Goal: Task Accomplishment & Management: Complete application form

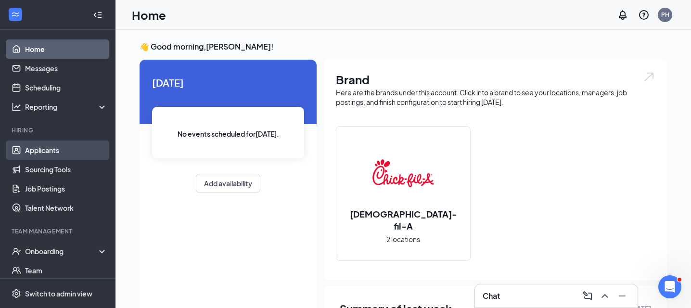
click at [80, 148] on link "Applicants" at bounding box center [66, 150] width 82 height 19
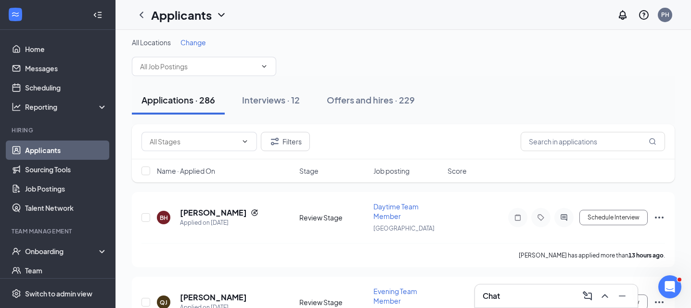
scroll to position [5, 0]
click at [284, 103] on div "Interviews · 12" at bounding box center [271, 99] width 58 height 12
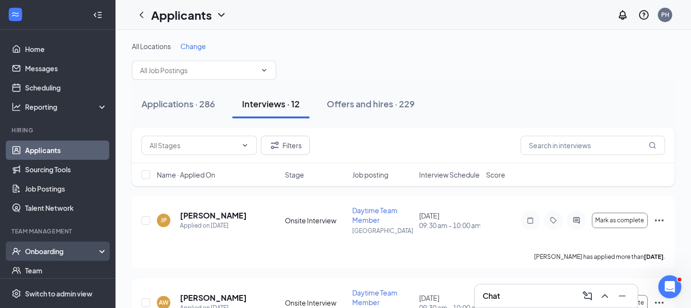
click at [85, 247] on div "Onboarding" at bounding box center [62, 251] width 74 height 10
click at [83, 265] on link "Overview" at bounding box center [66, 270] width 82 height 19
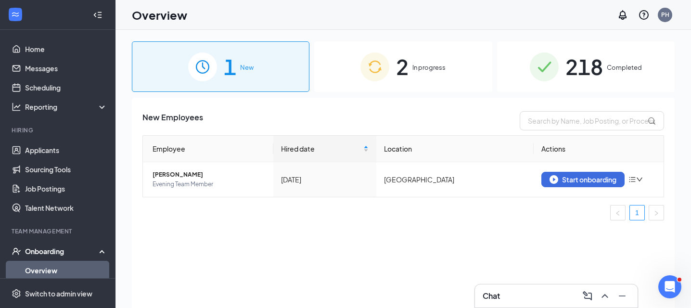
click at [416, 78] on div "2 In progress" at bounding box center [403, 66] width 178 height 51
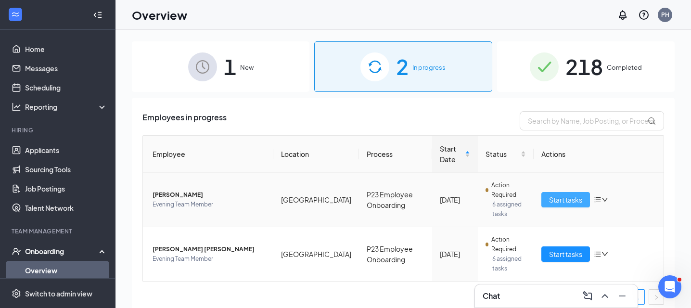
click at [566, 200] on span "Start tasks" at bounding box center [565, 199] width 33 height 11
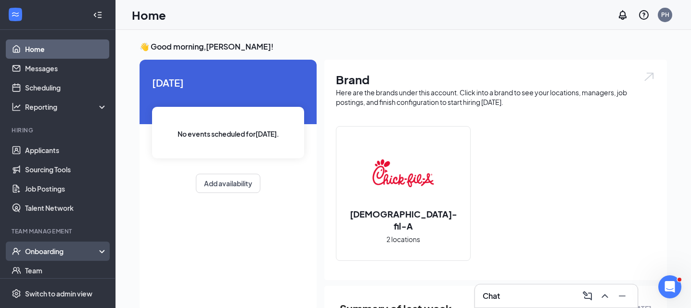
click at [77, 247] on div "Onboarding" at bounding box center [62, 251] width 74 height 10
click at [78, 266] on link "Overview" at bounding box center [66, 270] width 82 height 19
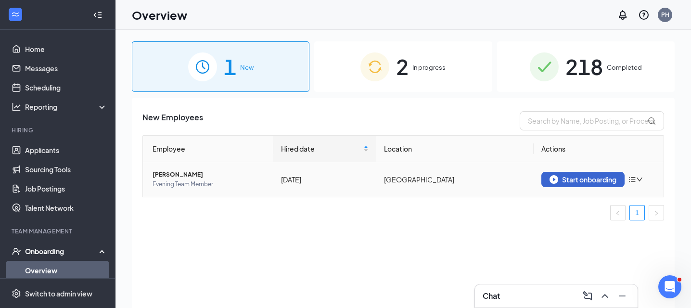
click at [553, 177] on img "button" at bounding box center [554, 179] width 9 height 9
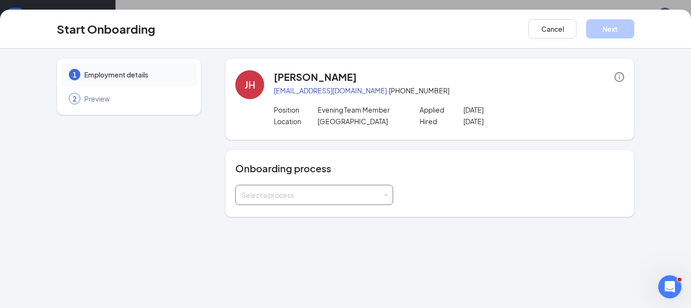
click at [364, 194] on div "Select a process" at bounding box center [312, 195] width 141 height 10
click at [346, 225] on div "1 Employment details 2 Preview JH James Horn hornjames011@gmail.com · (620) 419…" at bounding box center [345, 178] width 691 height 259
click at [358, 204] on div "Select a process" at bounding box center [314, 194] width 145 height 19
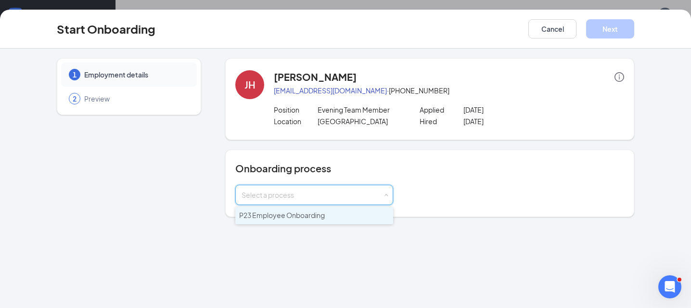
click at [357, 215] on li "P23 Employee Onboarding" at bounding box center [314, 215] width 158 height 17
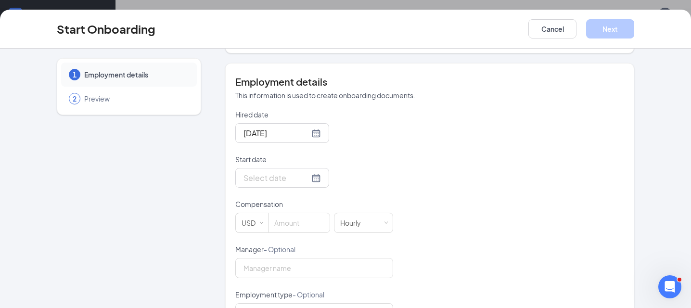
scroll to position [170, 0]
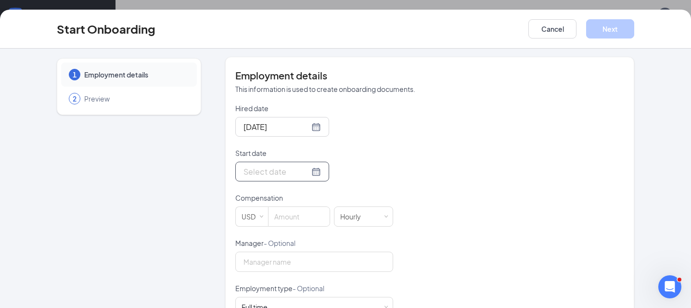
click at [284, 174] on input "Start date" at bounding box center [277, 172] width 66 height 12
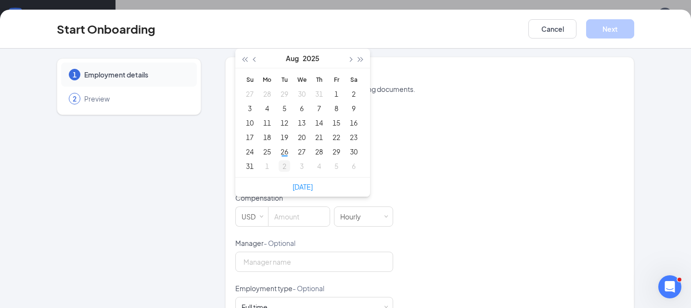
type input "Sep 2, 2025"
type input "Aug 26, 2025"
type input "Aug 27, 2025"
type input "Aug 28, 2025"
type input "Aug 29, 2025"
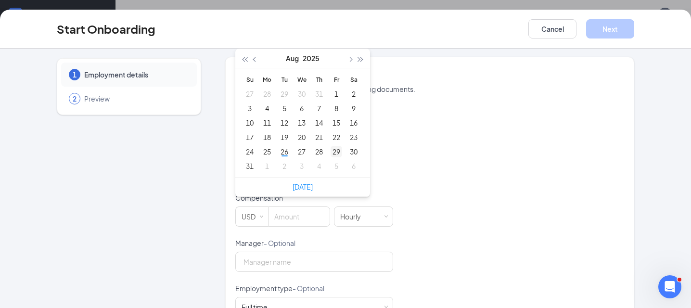
click at [337, 155] on div "29" at bounding box center [337, 152] width 12 height 12
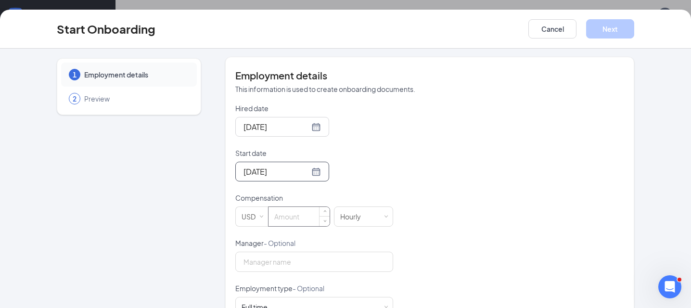
click at [305, 219] on input at bounding box center [299, 216] width 61 height 19
type input "11"
click at [429, 237] on div "Hired date Aug 23, 2025 Start date Aug 29, 2025 Aug 2025 Su Mo Tu We Th Fr Sa 2…" at bounding box center [429, 260] width 389 height 315
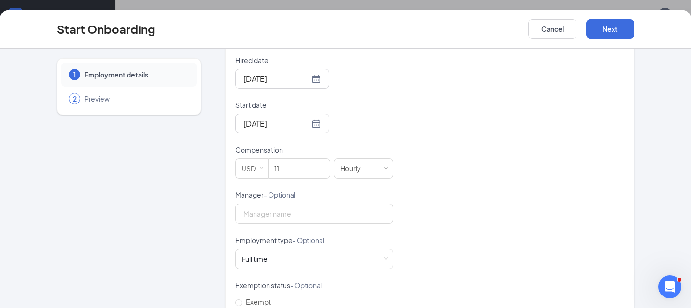
scroll to position [222, 0]
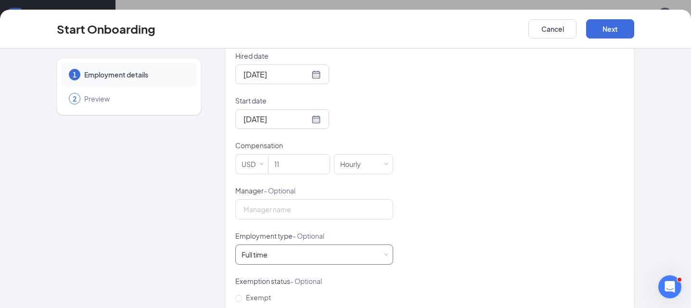
click at [344, 257] on div "Full time Works 30+ hours per week and is reasonably expected to work" at bounding box center [314, 254] width 145 height 19
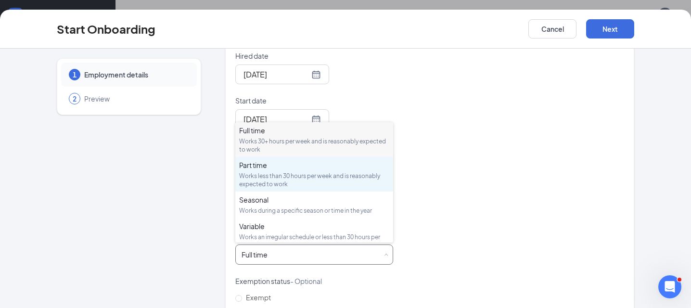
click at [352, 184] on div "Works less than 30 hours per week and is reasonably expected to work" at bounding box center [314, 180] width 150 height 16
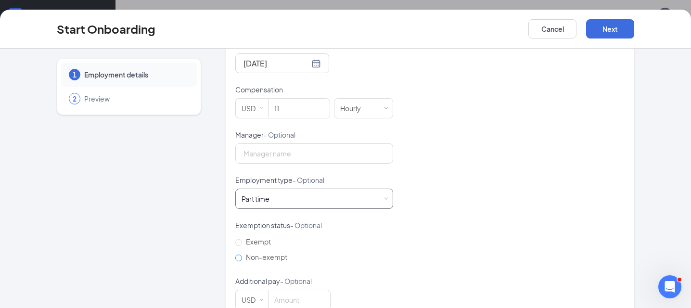
scroll to position [301, 0]
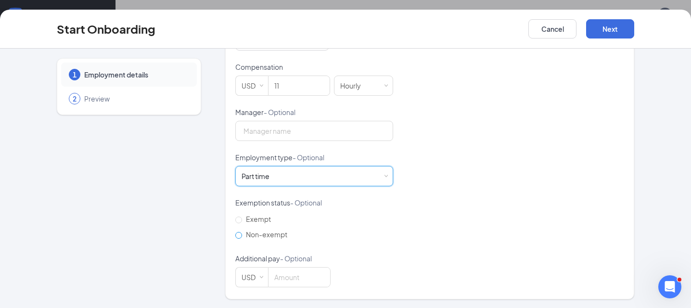
click at [239, 237] on input "Non-exempt" at bounding box center [238, 235] width 7 height 7
radio input "true"
click at [601, 36] on button "Next" at bounding box center [610, 28] width 48 height 19
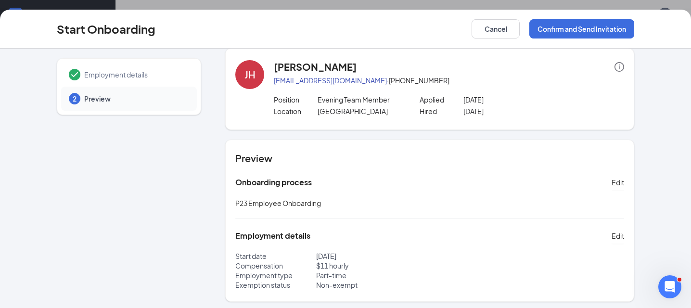
scroll to position [0, 0]
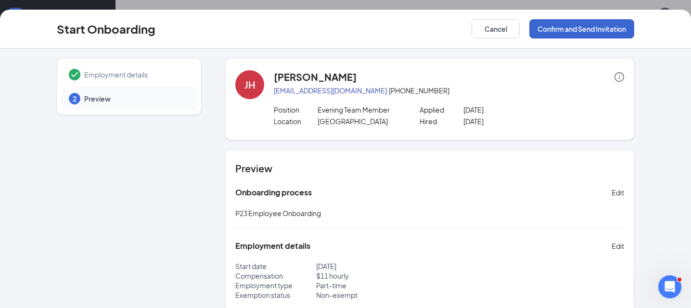
click at [591, 27] on button "Confirm and Send Invitation" at bounding box center [582, 28] width 105 height 19
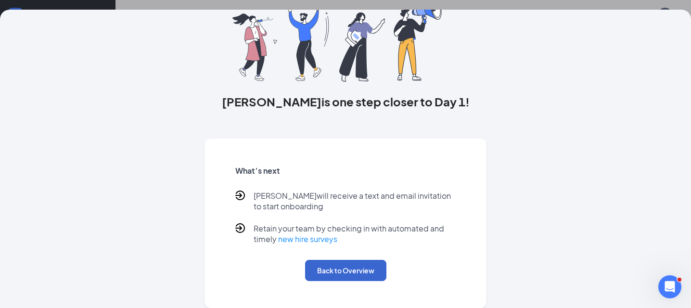
scroll to position [74, 0]
click at [361, 267] on button "Back to Overview" at bounding box center [345, 270] width 81 height 21
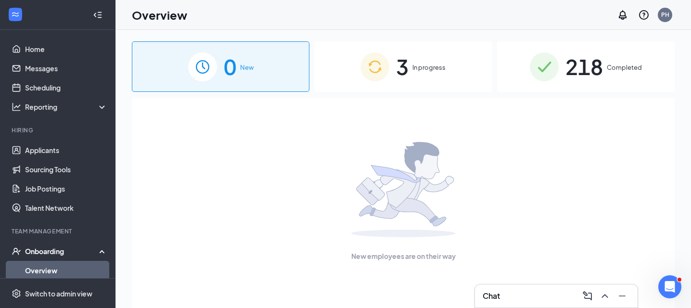
click at [388, 69] on img at bounding box center [375, 66] width 29 height 29
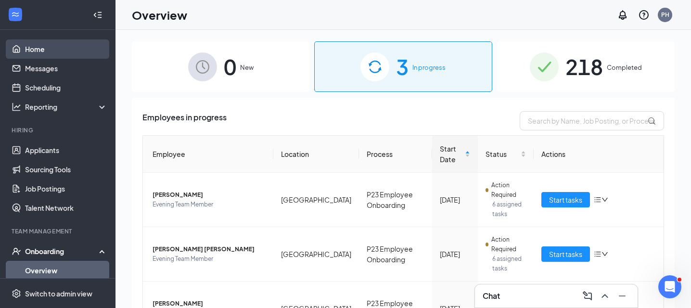
click at [78, 43] on link "Home" at bounding box center [66, 48] width 82 height 19
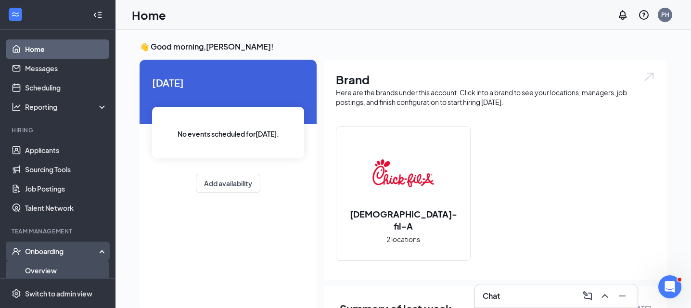
click at [85, 267] on link "Overview" at bounding box center [66, 270] width 82 height 19
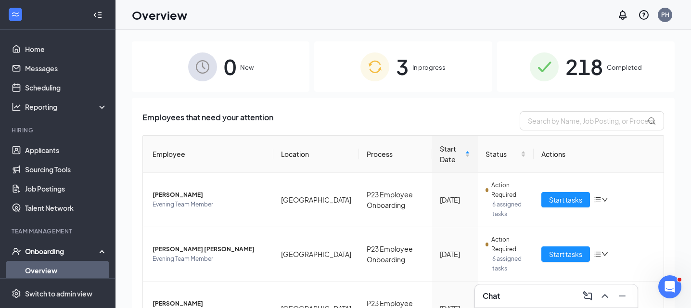
click at [310, 120] on div "Employees that need your attention" at bounding box center [403, 120] width 522 height 19
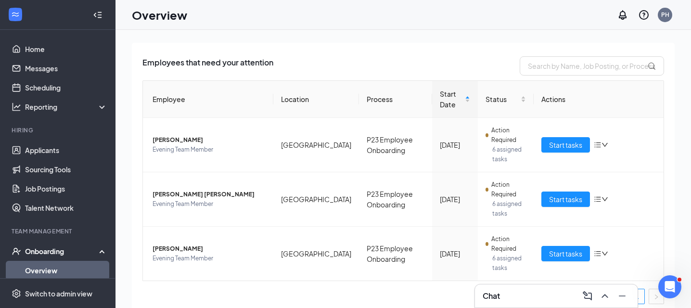
scroll to position [56, 0]
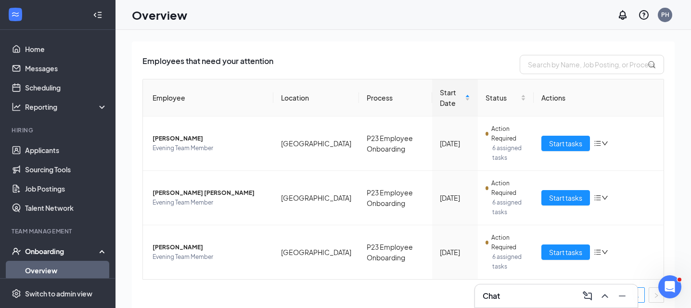
click at [333, 52] on div "Employees that need your attention Employee Location Process Start Date Status …" at bounding box center [403, 189] width 543 height 296
